Goal: Find specific page/section: Find specific page/section

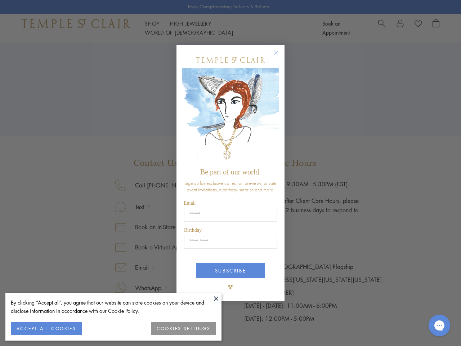
click at [231, 173] on span "Be part of our world." at bounding box center [230, 172] width 61 height 8
click at [216, 298] on button at bounding box center [216, 298] width 11 height 11
click at [46, 329] on button "ACCEPT ALL COOKIES" at bounding box center [46, 328] width 71 height 13
click at [184, 329] on div "Close dialog Be part of our world. Sign up for exclusive collection previews, p…" at bounding box center [230, 173] width 461 height 346
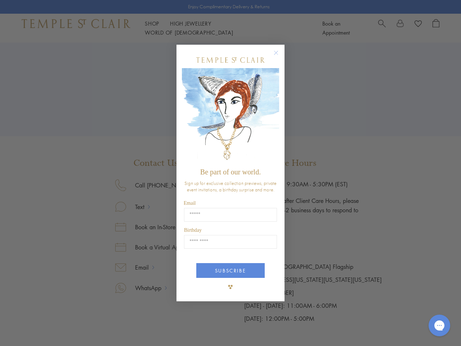
click at [280, 56] on icon "Close dialog" at bounding box center [276, 52] width 9 height 9
click at [231, 271] on button "SUBSCRIBE" at bounding box center [230, 270] width 68 height 15
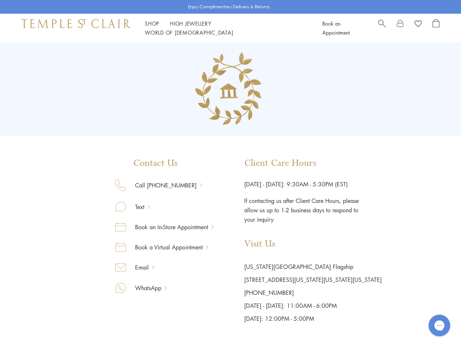
click at [440, 326] on icon "Gorgias live chat" at bounding box center [439, 325] width 7 height 7
